Goal: Information Seeking & Learning: Learn about a topic

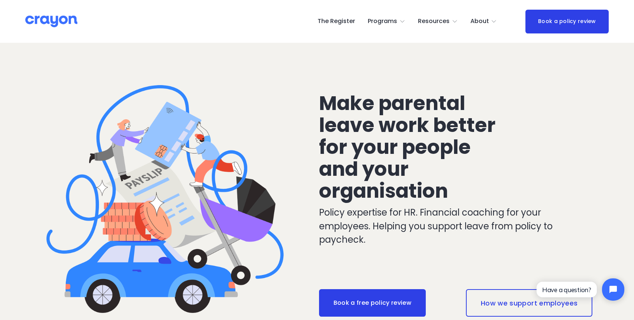
click at [390, 22] on span "Programs" at bounding box center [382, 21] width 29 height 11
click at [0, 0] on span "Nest: Baby Prep" at bounding box center [0, 0] width 0 height 0
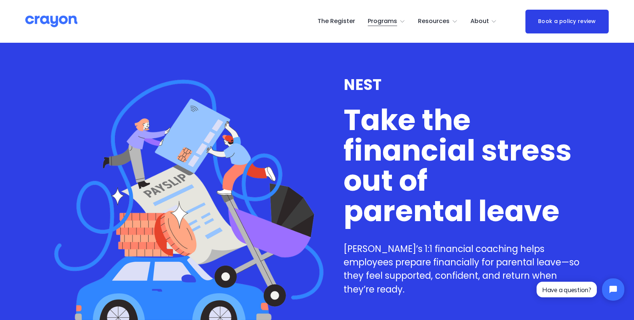
click at [0, 0] on span "Nest: Baby Prep" at bounding box center [0, 0] width 0 height 0
